Goal: Communication & Community: Share content

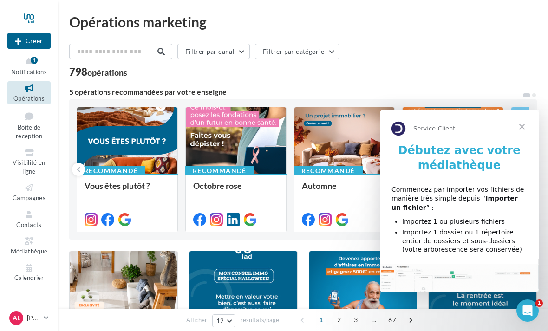
click at [529, 129] on span "Fermer" at bounding box center [522, 126] width 33 height 33
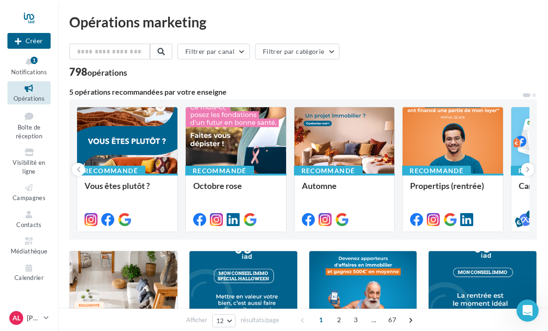
click at [530, 167] on button at bounding box center [528, 169] width 13 height 13
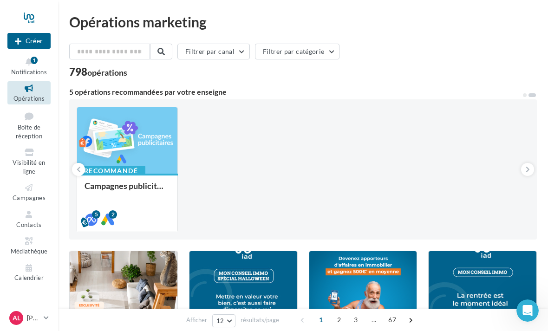
click at [75, 166] on button at bounding box center [78, 169] width 13 height 13
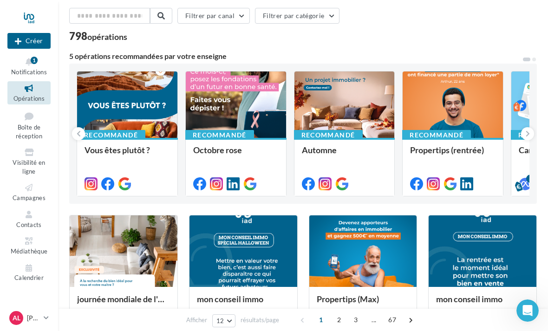
scroll to position [33, 0]
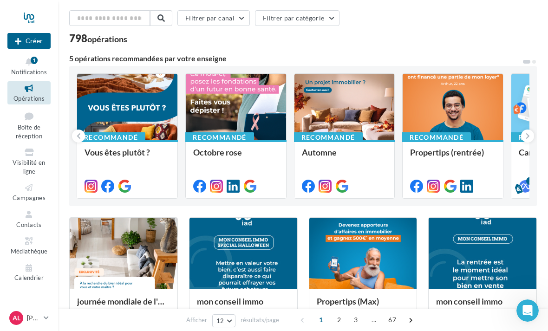
click at [117, 119] on div at bounding box center [127, 107] width 100 height 67
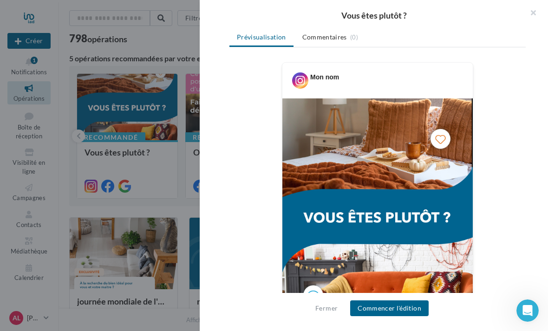
scroll to position [148, 0]
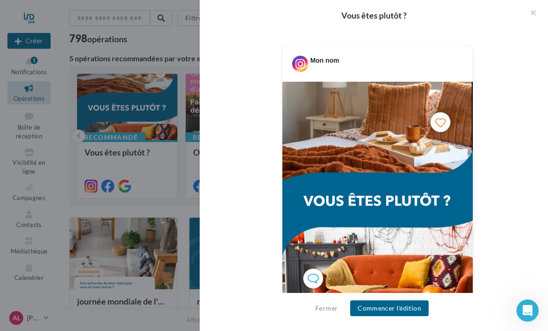
click at [410, 309] on button "Commencer l'édition" at bounding box center [389, 309] width 79 height 16
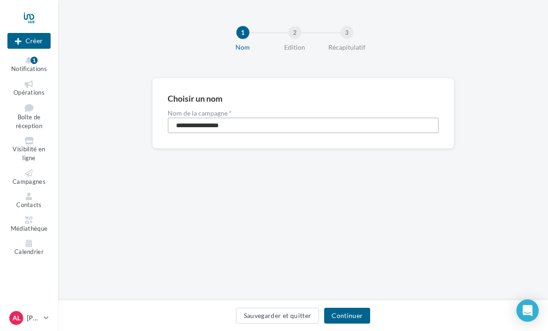
click at [316, 122] on input "**********" at bounding box center [303, 126] width 271 height 16
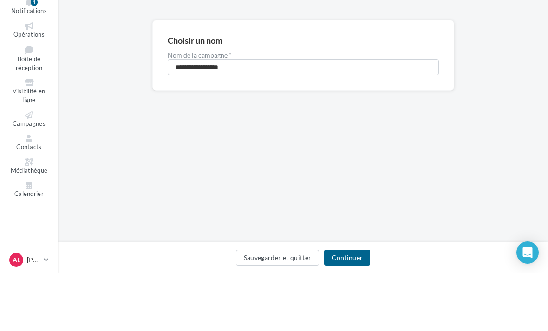
click at [506, 96] on div "**********" at bounding box center [303, 128] width 490 height 100
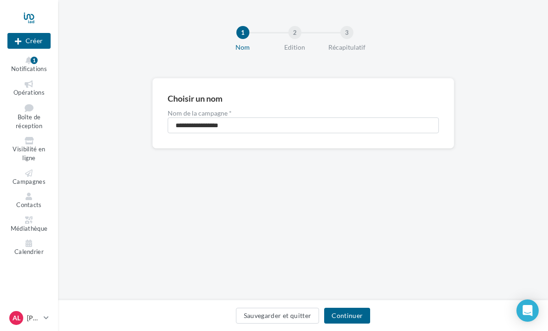
click at [354, 314] on button "Continuer" at bounding box center [347, 316] width 46 height 16
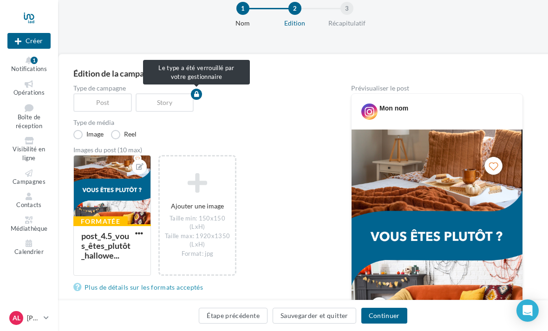
click at [92, 101] on div "Post" at bounding box center [104, 102] width 62 height 19
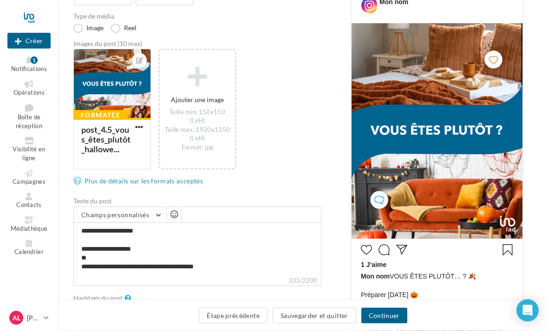
scroll to position [130, 0]
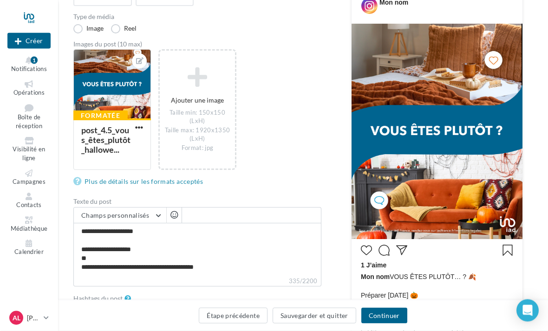
click at [389, 324] on button "Continuer" at bounding box center [385, 316] width 46 height 16
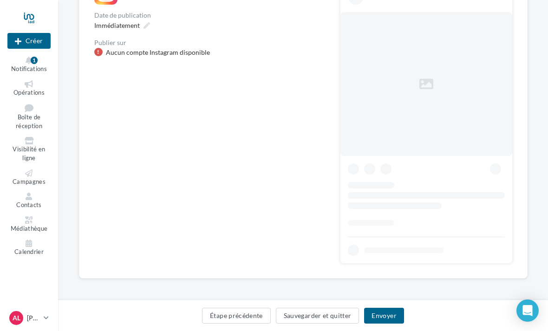
scroll to position [24, 0]
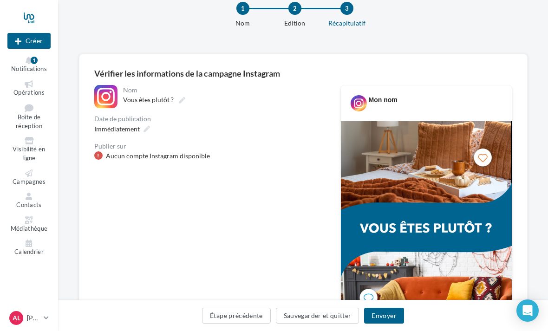
click at [389, 320] on button "Envoyer" at bounding box center [384, 316] width 40 height 16
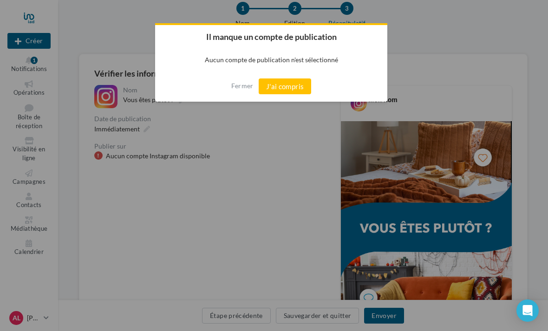
click at [295, 86] on button "J'ai compris" at bounding box center [285, 87] width 53 height 16
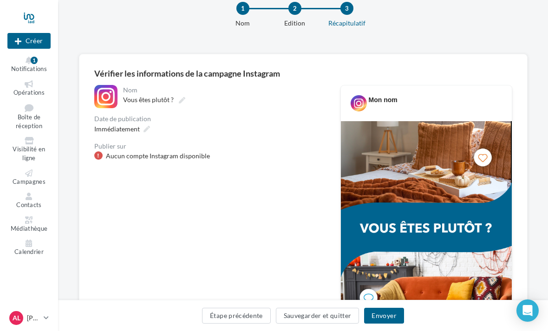
click at [105, 160] on div "Aucun compte Instagram disponible" at bounding box center [209, 156] width 231 height 9
click at [106, 99] on div at bounding box center [105, 96] width 23 height 23
click at [100, 99] on div at bounding box center [105, 96] width 23 height 23
click at [115, 159] on div "Aucun compte Instagram disponible" at bounding box center [158, 156] width 104 height 9
click at [94, 155] on div at bounding box center [98, 156] width 8 height 8
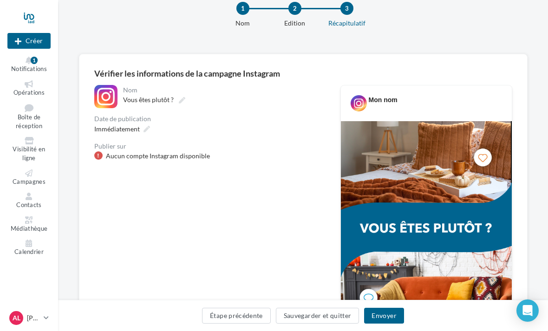
click at [96, 158] on div at bounding box center [98, 156] width 8 height 8
click at [26, 68] on span "Notifications" at bounding box center [29, 68] width 36 height 7
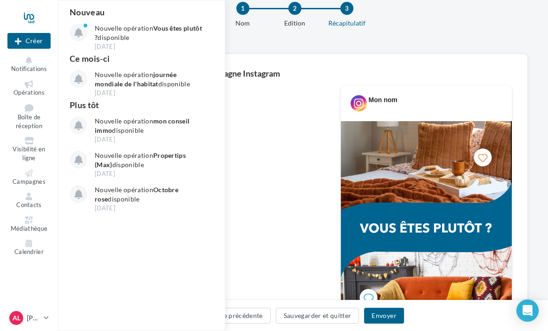
click at [396, 38] on div "1 Nom 2 Edition 3 Récapitulatif" at bounding box center [318, 19] width 490 height 56
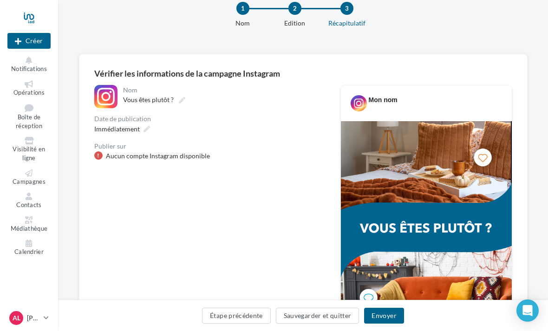
click at [394, 321] on button "Envoyer" at bounding box center [384, 316] width 40 height 16
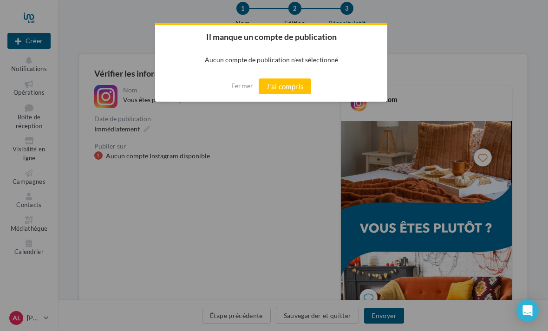
click at [294, 92] on button "J'ai compris" at bounding box center [285, 87] width 53 height 16
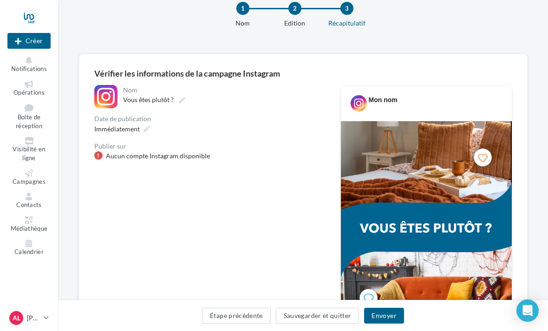
click at [177, 132] on div "Immédiatement" at bounding box center [209, 128] width 231 height 13
click at [39, 204] on span "Contacts" at bounding box center [29, 204] width 26 height 7
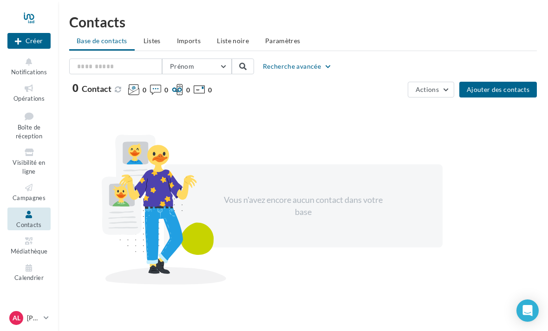
click at [31, 82] on link "Opérations" at bounding box center [28, 92] width 43 height 23
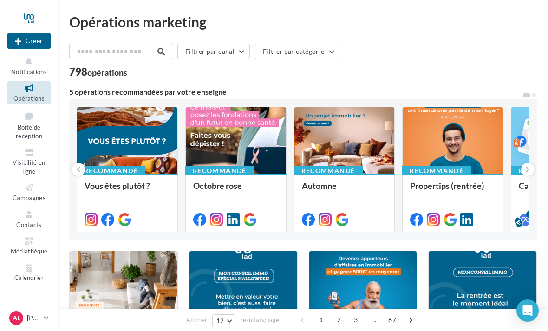
click at [78, 145] on div at bounding box center [127, 140] width 100 height 67
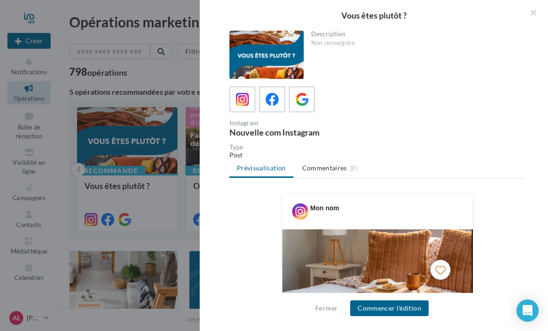
click at [274, 106] on icon at bounding box center [272, 99] width 13 height 13
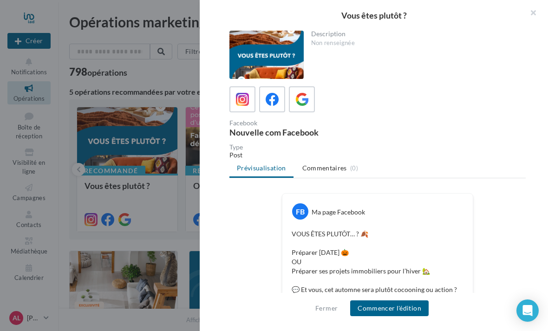
click at [394, 315] on button "Commencer l'édition" at bounding box center [389, 309] width 79 height 16
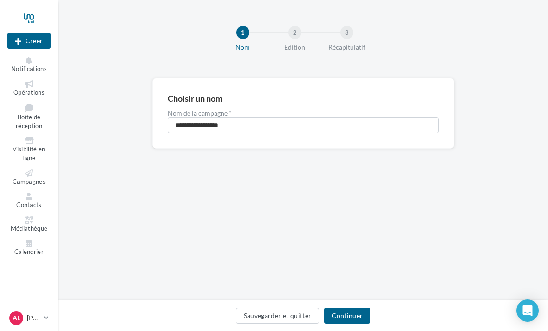
click at [354, 316] on button "Continuer" at bounding box center [347, 316] width 46 height 16
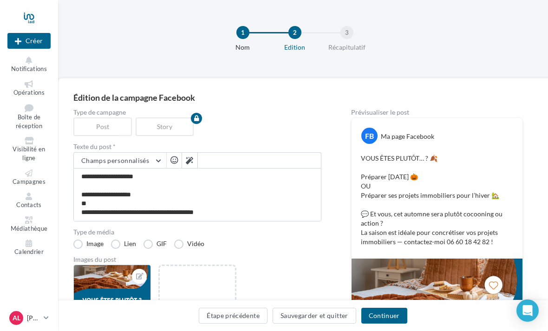
click at [95, 123] on div "Post" at bounding box center [104, 127] width 62 height 19
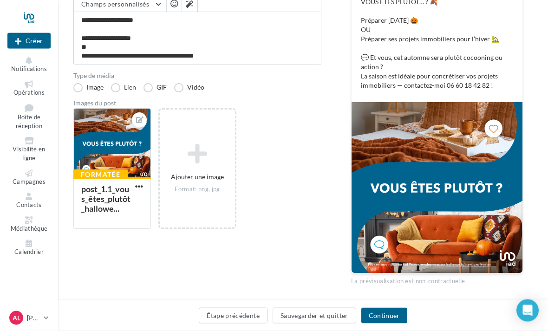
scroll to position [158, 0]
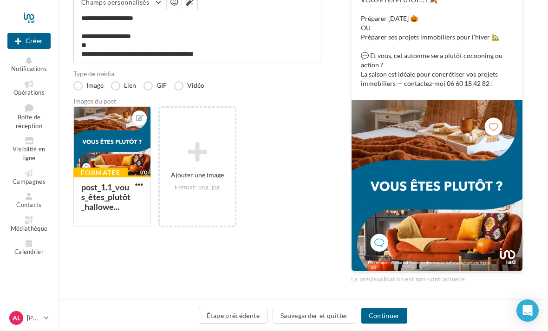
click at [391, 324] on button "Continuer" at bounding box center [385, 316] width 46 height 16
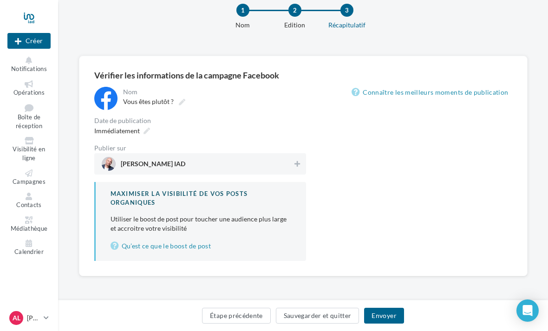
scroll to position [24, 0]
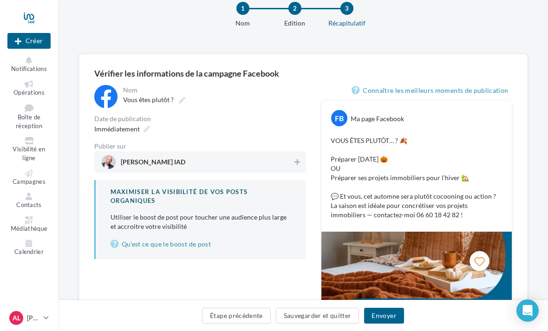
click at [300, 162] on icon at bounding box center [298, 162] width 6 height 7
click at [209, 163] on span "[PERSON_NAME] IAD" at bounding box center [197, 162] width 191 height 14
click at [209, 162] on span "[PERSON_NAME] IAD" at bounding box center [197, 162] width 191 height 14
click at [301, 165] on button at bounding box center [297, 162] width 10 height 11
click at [305, 153] on div "[PERSON_NAME] IAD" at bounding box center [200, 162] width 212 height 21
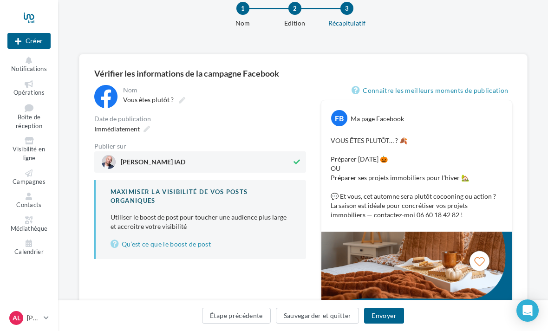
click at [384, 316] on button "Envoyer" at bounding box center [384, 316] width 40 height 16
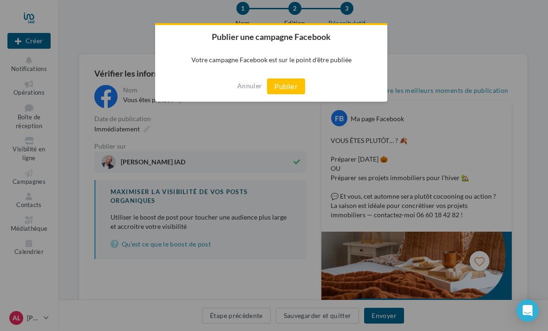
click at [293, 86] on button "Publier" at bounding box center [286, 87] width 38 height 16
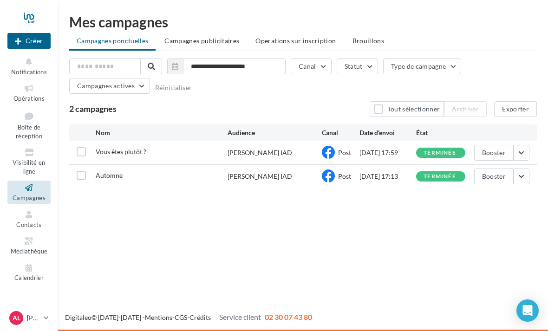
click at [279, 151] on div "[PERSON_NAME] IAD" at bounding box center [260, 152] width 65 height 9
click at [40, 18] on div at bounding box center [28, 17] width 43 height 23
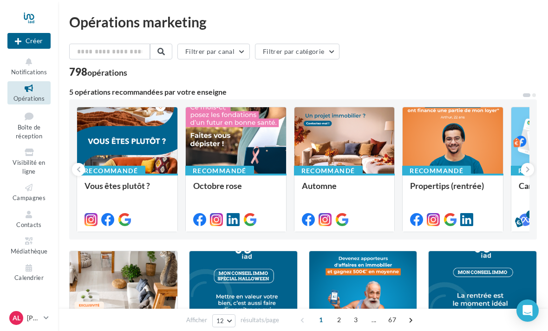
click at [528, 174] on icon at bounding box center [528, 169] width 4 height 9
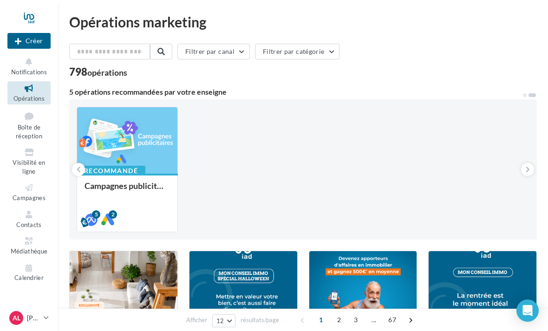
click at [79, 172] on icon at bounding box center [79, 169] width 4 height 9
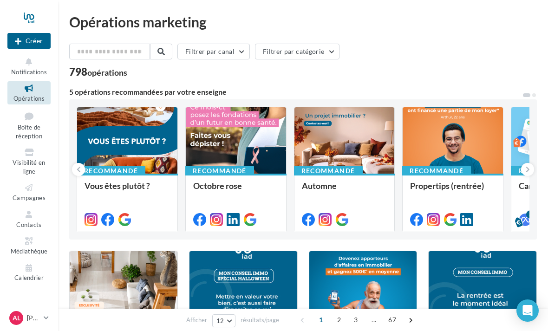
click at [31, 159] on span "Visibilité en ligne" at bounding box center [29, 167] width 33 height 16
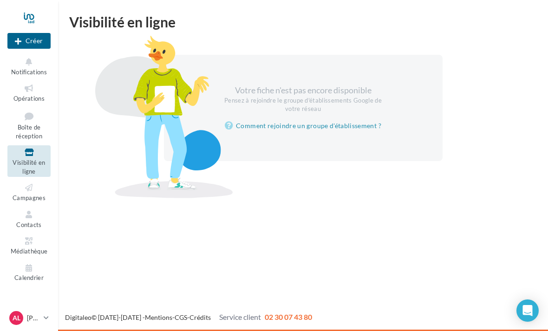
click at [29, 190] on icon at bounding box center [29, 188] width 38 height 11
